Goal: Navigation & Orientation: Go to known website

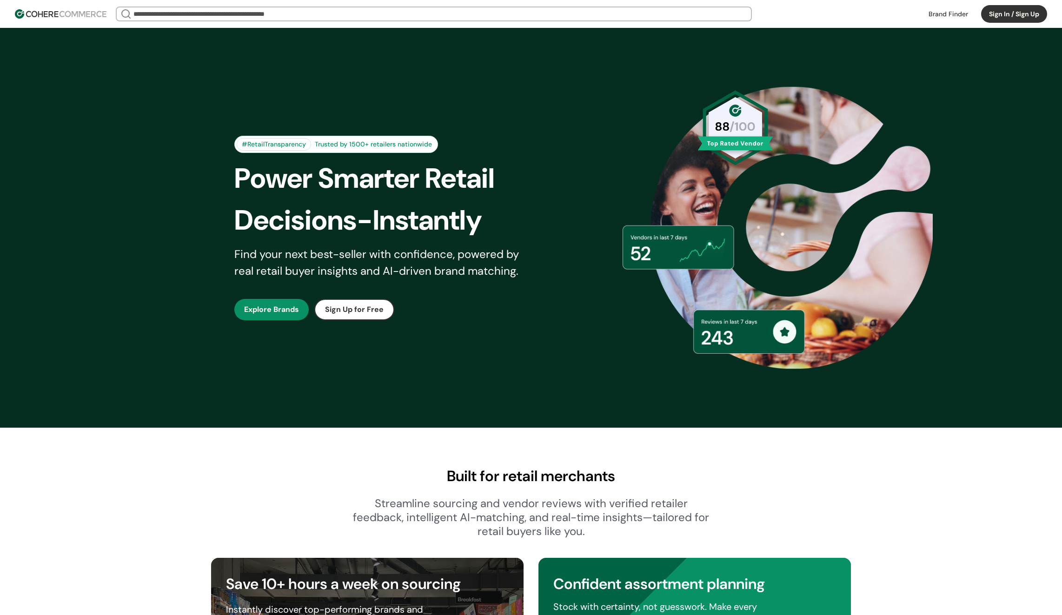
click at [201, 241] on div "#RetailTransparency Trusted by 1500+ retailers nationwide Power Smarter Retail …" at bounding box center [531, 227] width 670 height 353
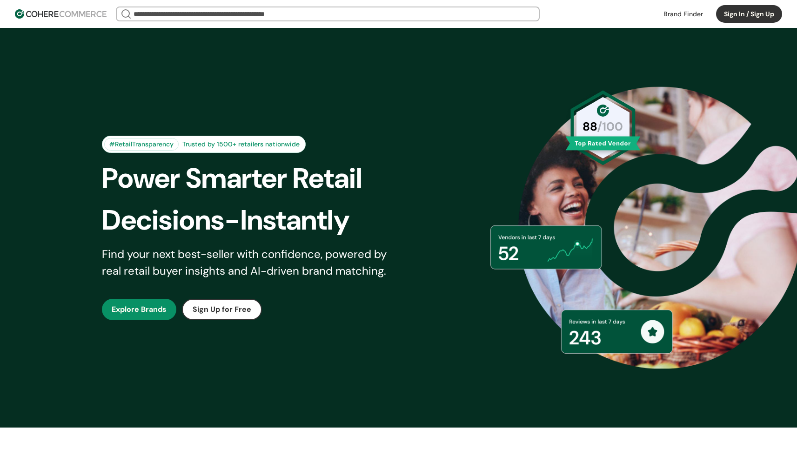
scroll to position [223, 0]
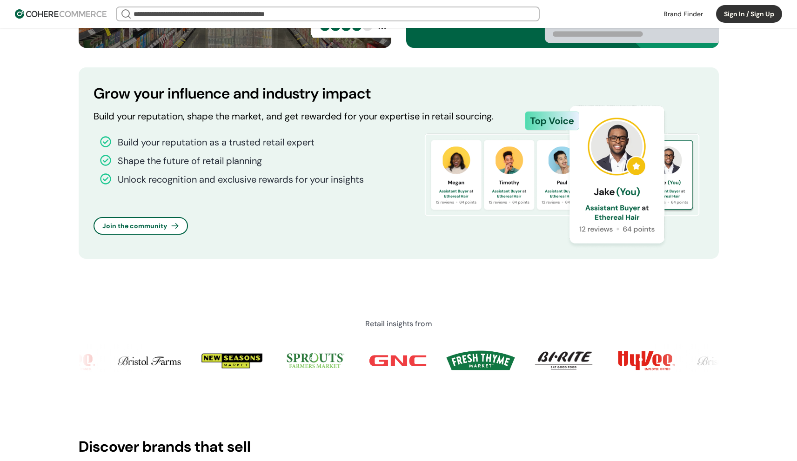
scroll to position [502, 0]
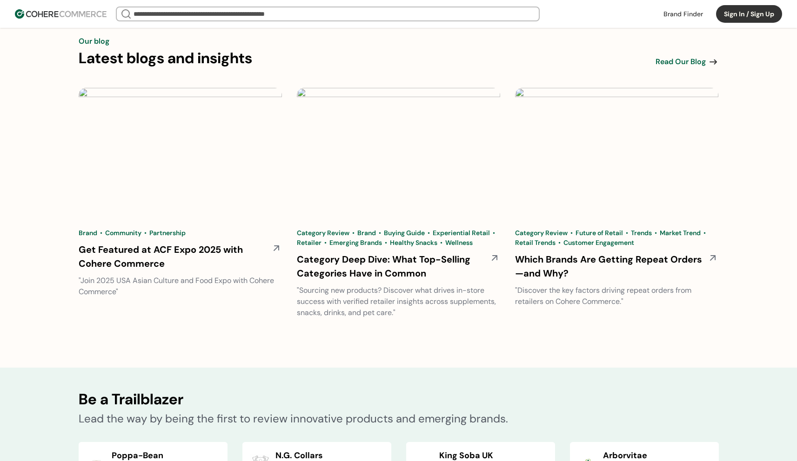
scroll to position [2899, 0]
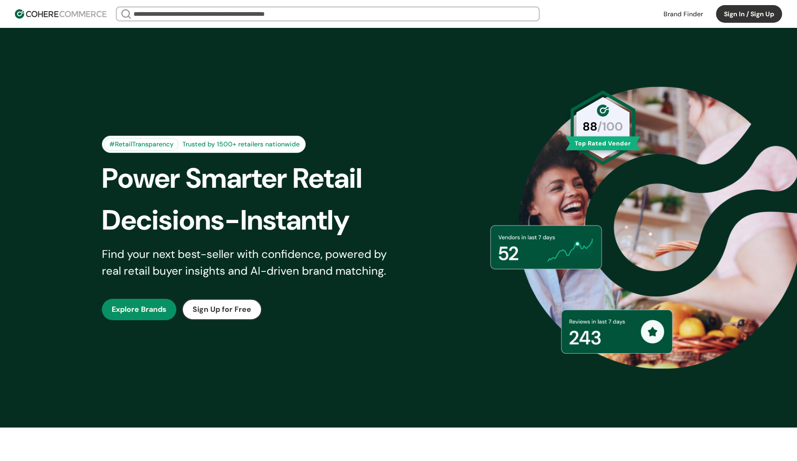
click at [75, 133] on div "#RetailTransparency Trusted by 1500+ retailers nationwide Power Smarter Retail …" at bounding box center [399, 227] width 670 height 353
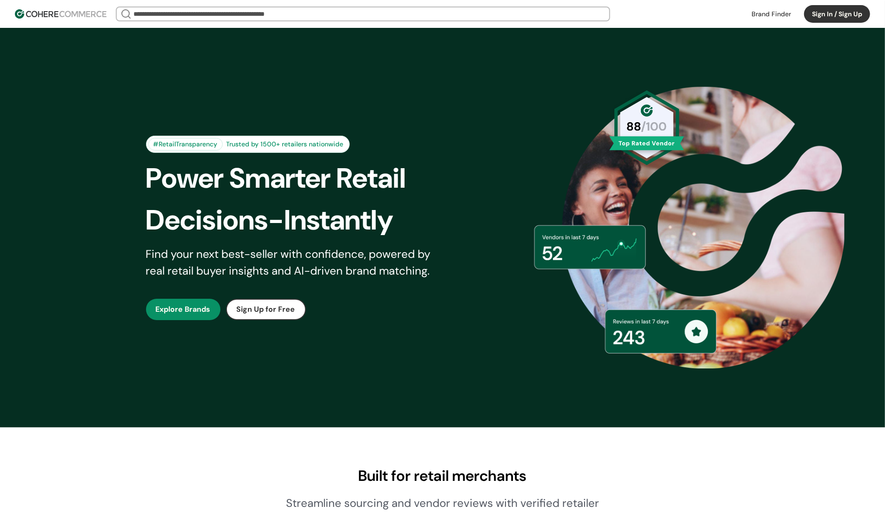
click at [238, 129] on div "#RetailTransparency Trusted by 1500+ retailers nationwide Power Smarter Retail …" at bounding box center [443, 227] width 640 height 353
click at [261, 96] on div "#RetailTransparency Trusted by 1500+ retailers nationwide Power Smarter Retail …" at bounding box center [443, 227] width 640 height 353
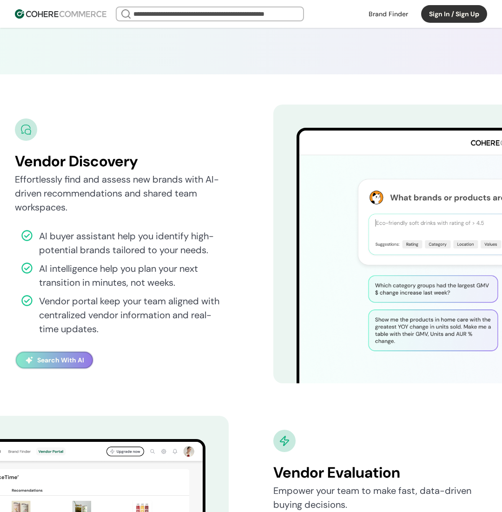
scroll to position [1612, 0]
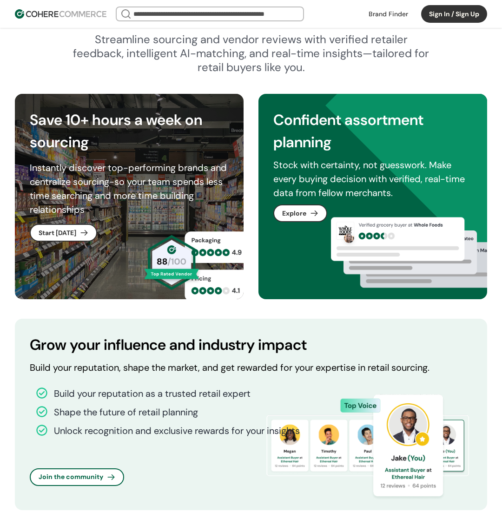
scroll to position [455, 0]
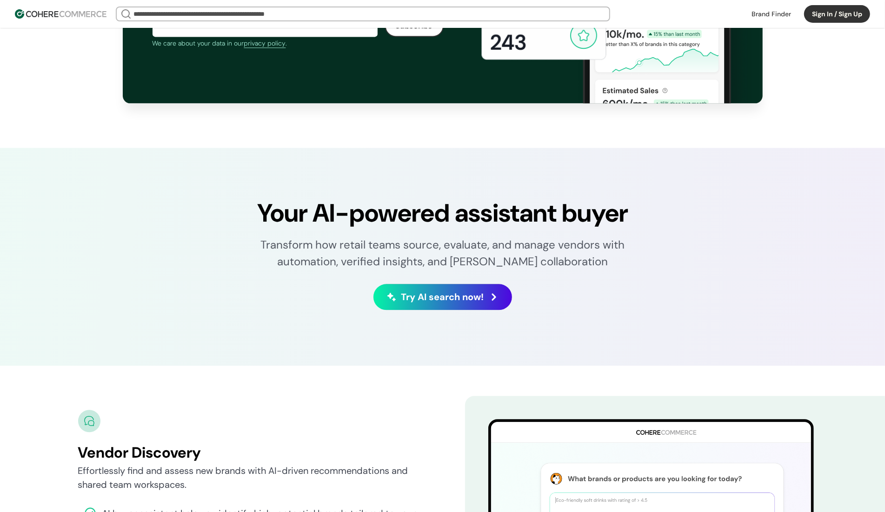
scroll to position [1612, 0]
